Goal: Task Accomplishment & Management: Use online tool/utility

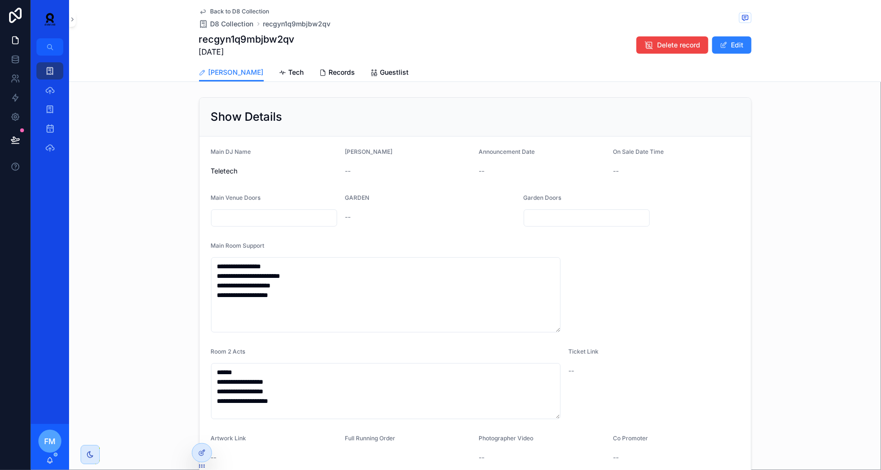
scroll to position [426, 0]
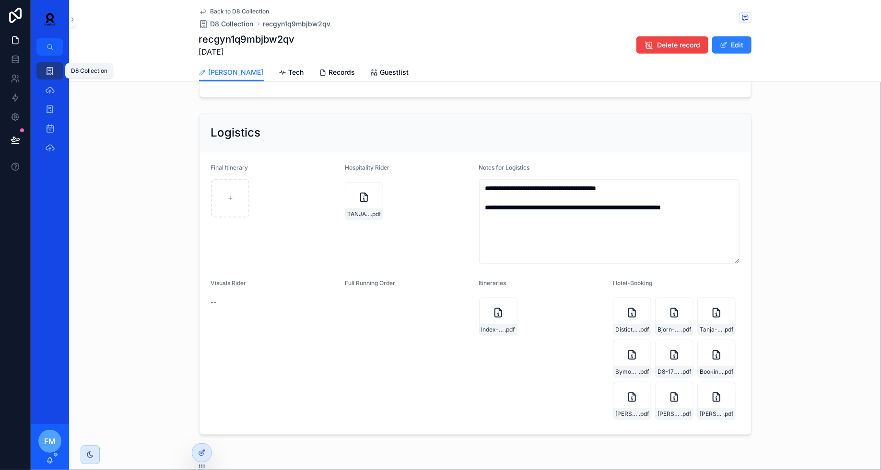
click at [49, 73] on icon "scrollable content" at bounding box center [50, 71] width 10 height 10
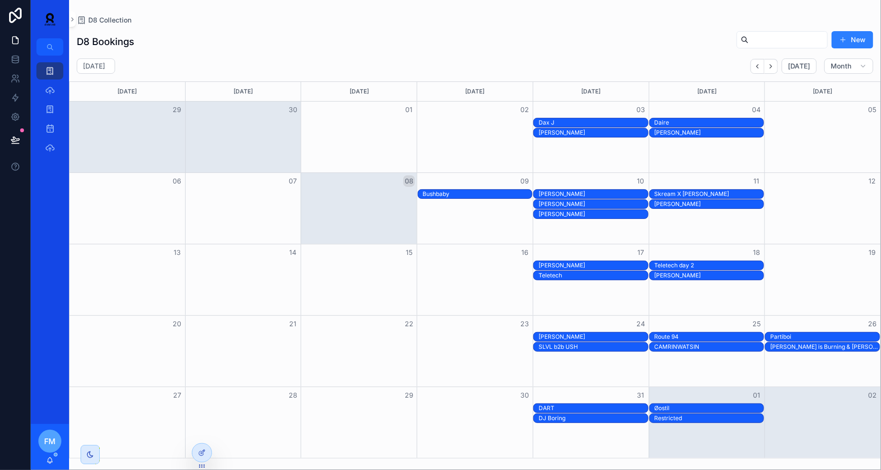
click at [598, 406] on div "DART" at bounding box center [592, 409] width 109 height 8
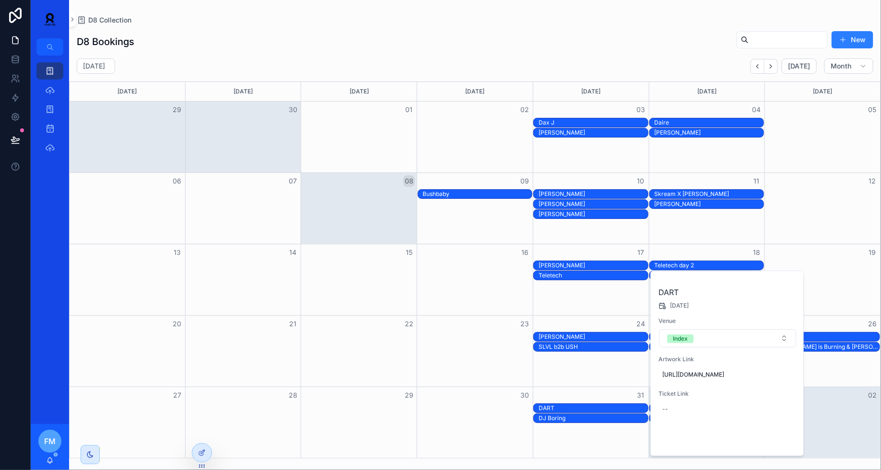
click at [767, 444] on span "Open" at bounding box center [771, 440] width 18 height 9
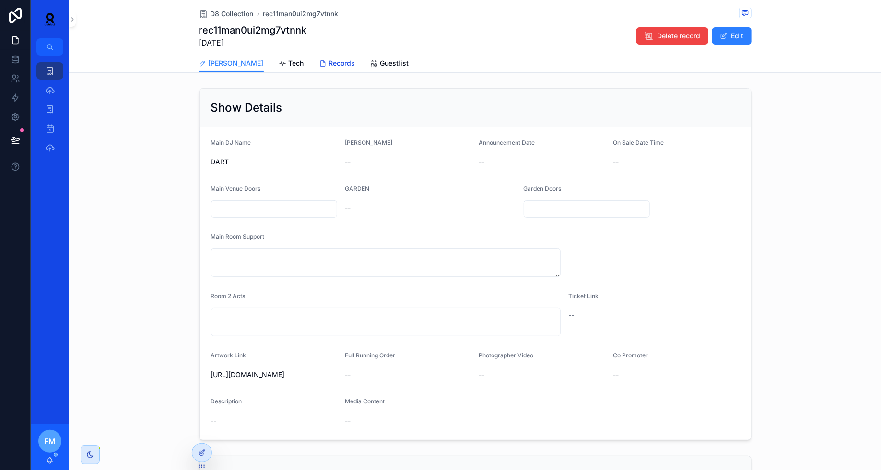
click at [329, 66] on span "Records" at bounding box center [342, 63] width 26 height 10
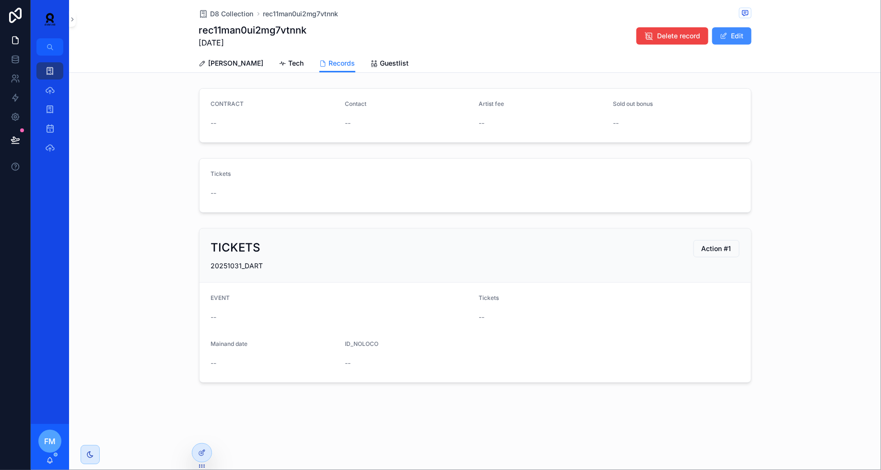
click at [731, 40] on button "Edit" at bounding box center [731, 35] width 39 height 17
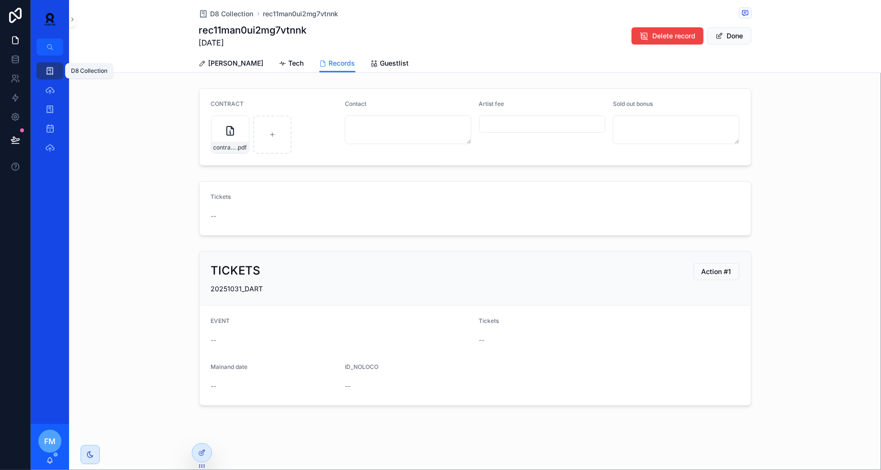
click at [54, 69] on icon "scrollable content" at bounding box center [50, 71] width 10 height 10
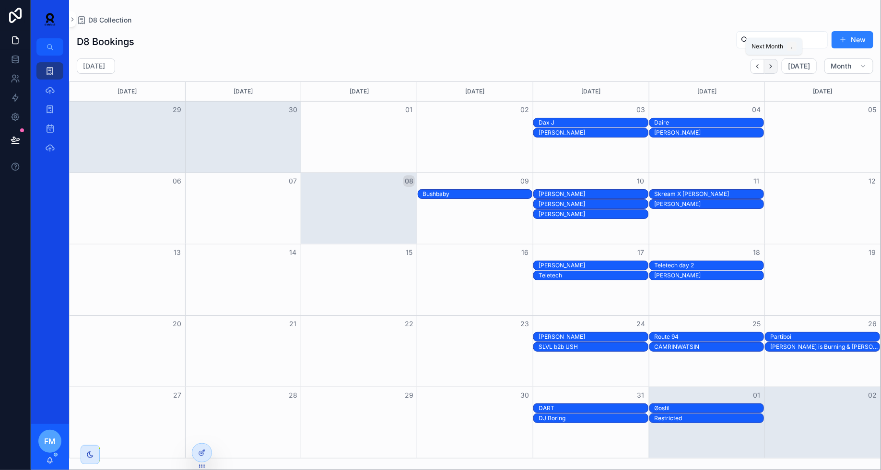
click at [772, 64] on icon "Next" at bounding box center [770, 66] width 7 height 7
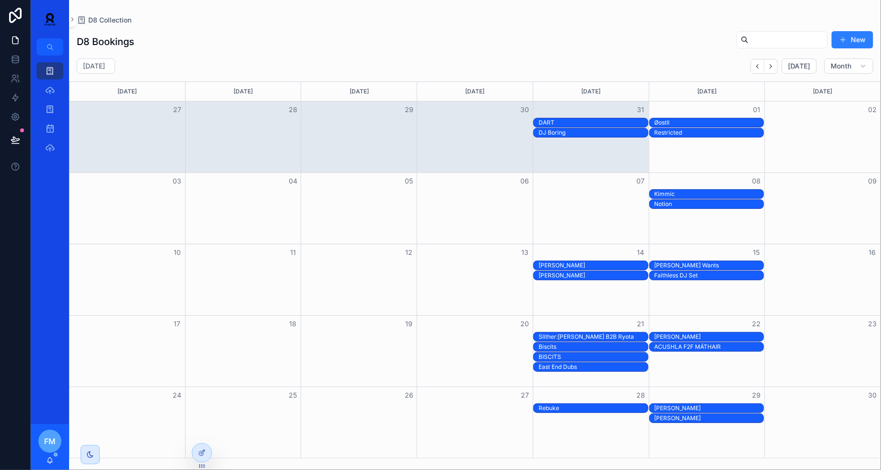
click at [707, 191] on div "Kimmic" at bounding box center [708, 194] width 109 height 8
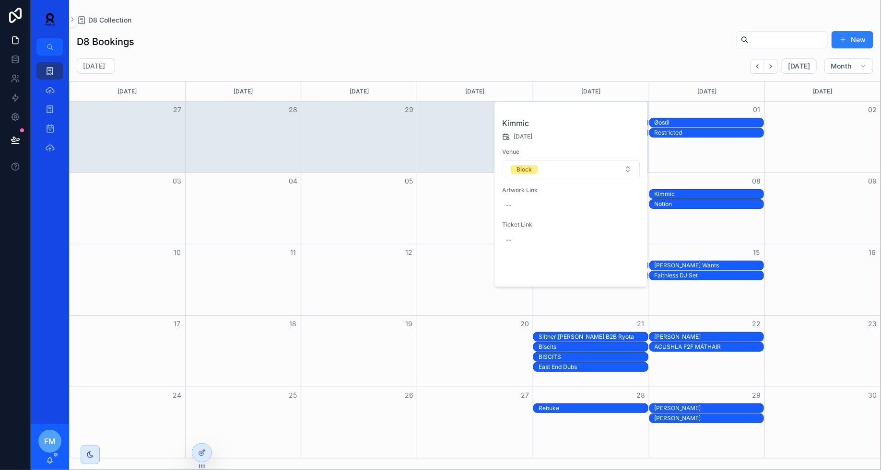
click at [618, 268] on span "Open" at bounding box center [615, 271] width 18 height 9
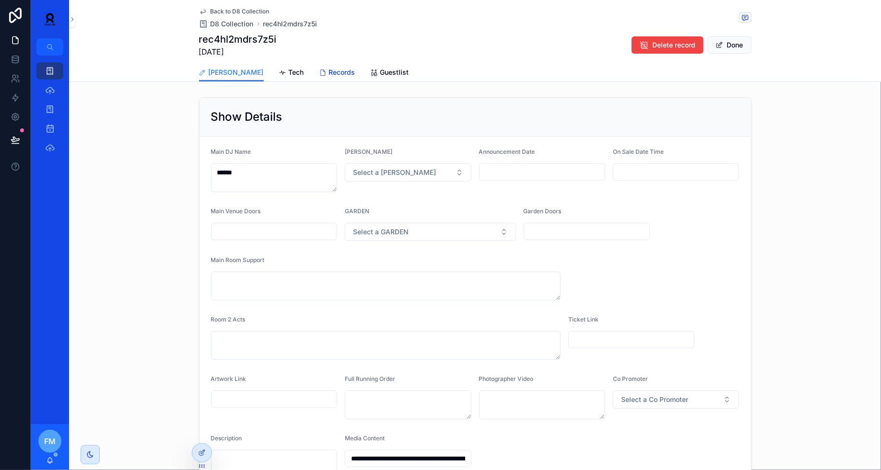
click at [329, 69] on span "Records" at bounding box center [342, 73] width 26 height 10
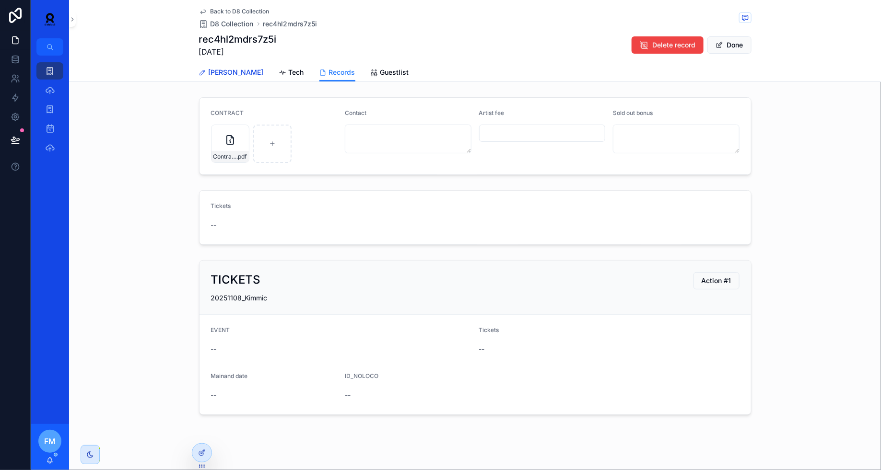
click at [207, 78] on link "[PERSON_NAME]" at bounding box center [231, 73] width 65 height 19
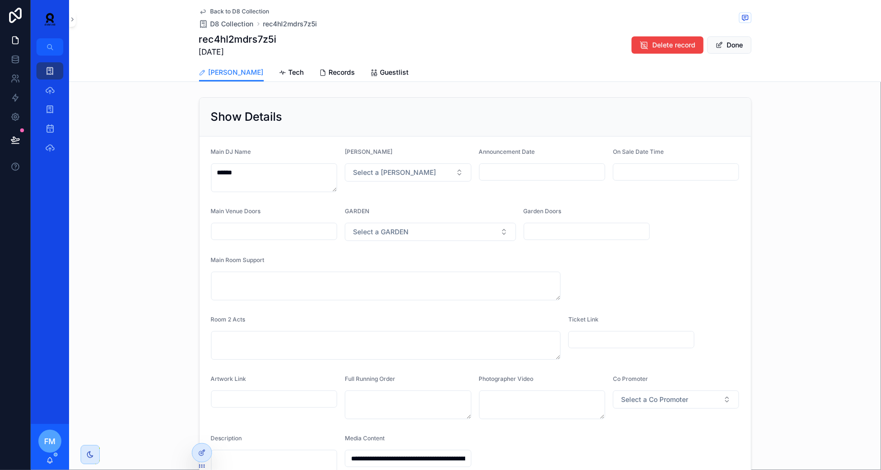
click at [260, 398] on input "scrollable content" at bounding box center [274, 399] width 126 height 13
paste input "**********"
type input "**********"
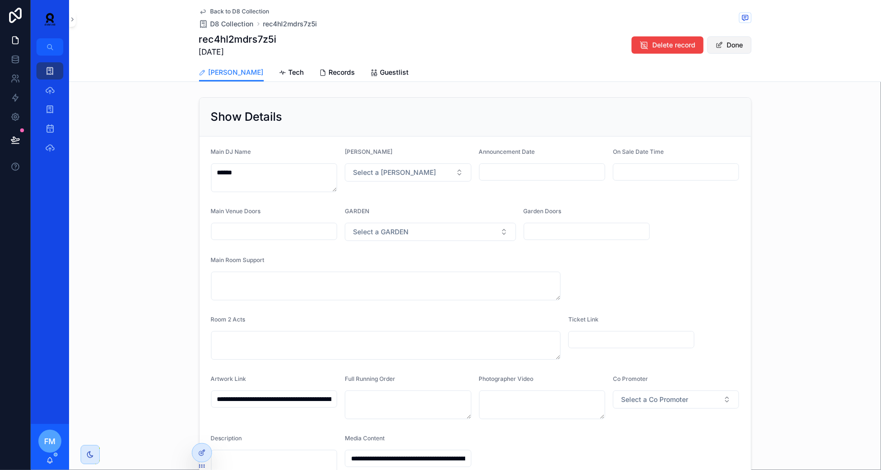
click at [733, 41] on button "Done" at bounding box center [729, 44] width 44 height 17
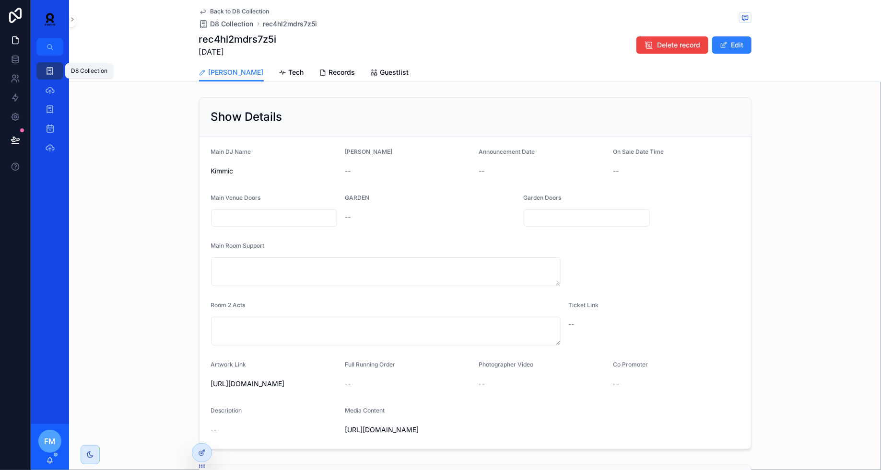
click at [47, 73] on icon "scrollable content" at bounding box center [50, 71] width 10 height 10
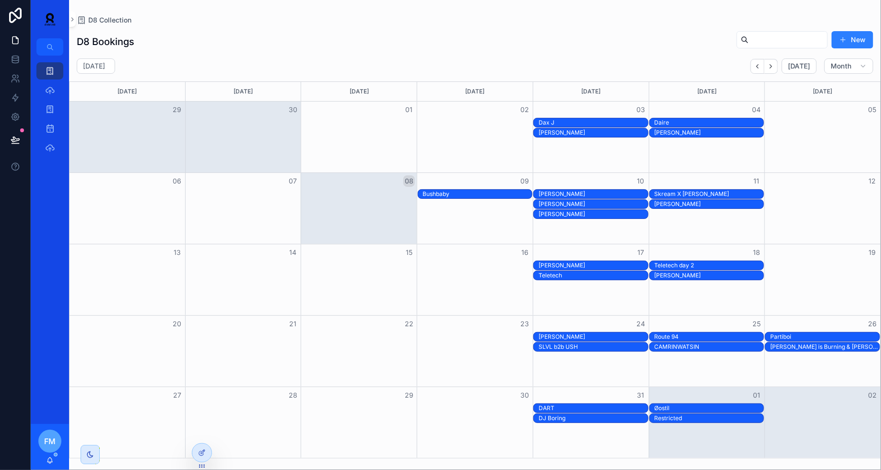
click at [594, 333] on div "[PERSON_NAME]" at bounding box center [592, 337] width 109 height 8
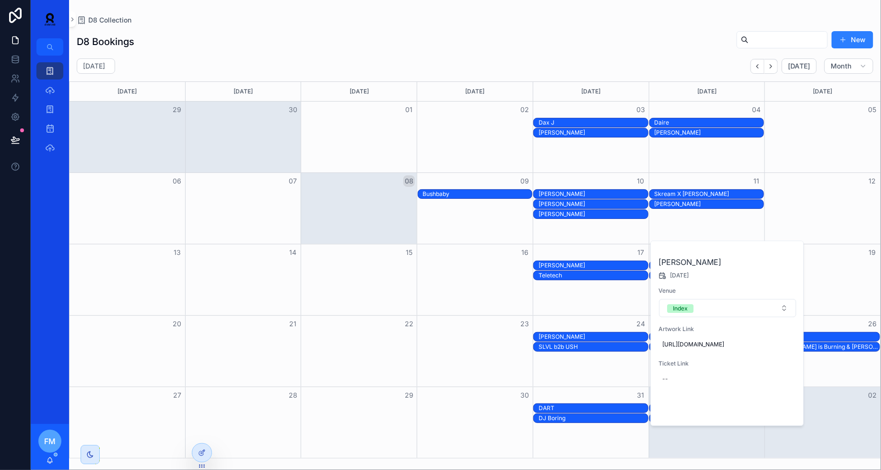
click at [769, 415] on span "Open" at bounding box center [771, 410] width 18 height 9
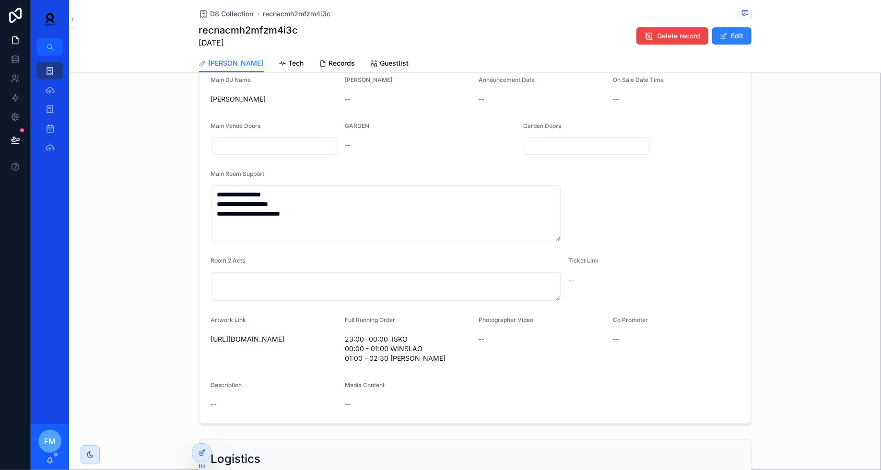
scroll to position [97, 0]
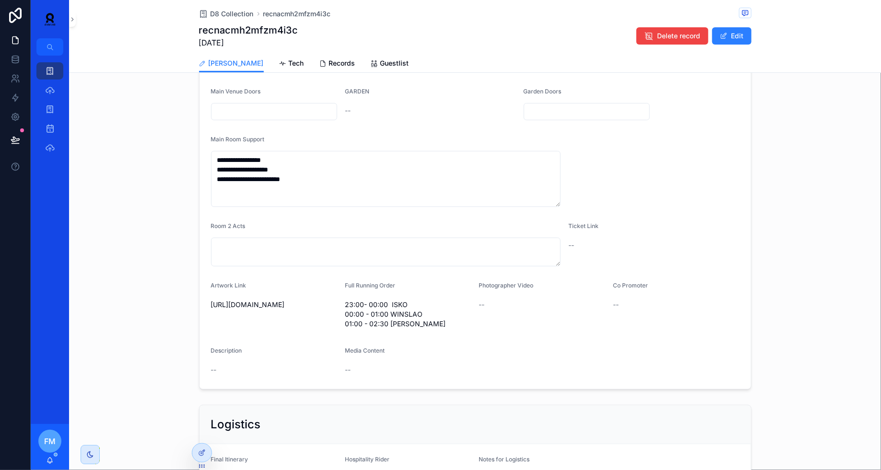
drag, startPoint x: 334, startPoint y: 314, endPoint x: 188, endPoint y: 303, distance: 146.1
click at [188, 303] on div "**********" at bounding box center [475, 190] width 812 height 407
